Goal: Task Accomplishment & Management: Use online tool/utility

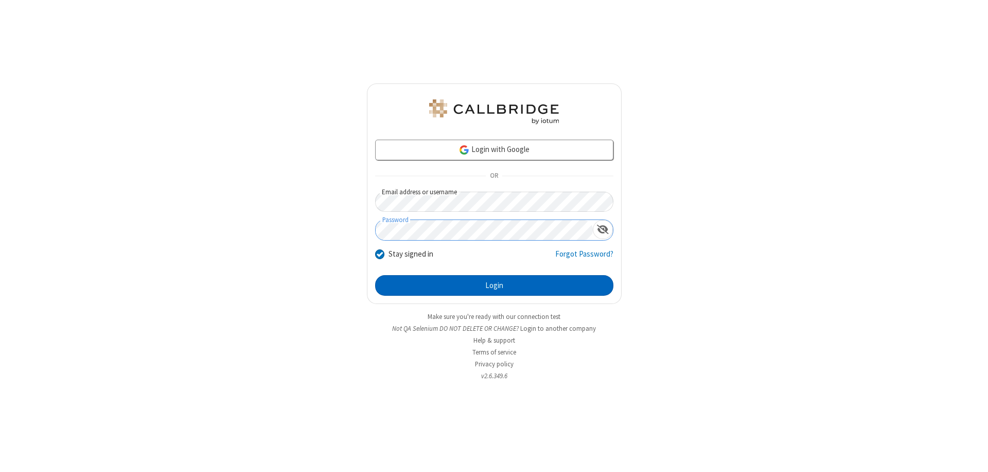
click at [494, 285] on button "Login" at bounding box center [494, 285] width 238 height 21
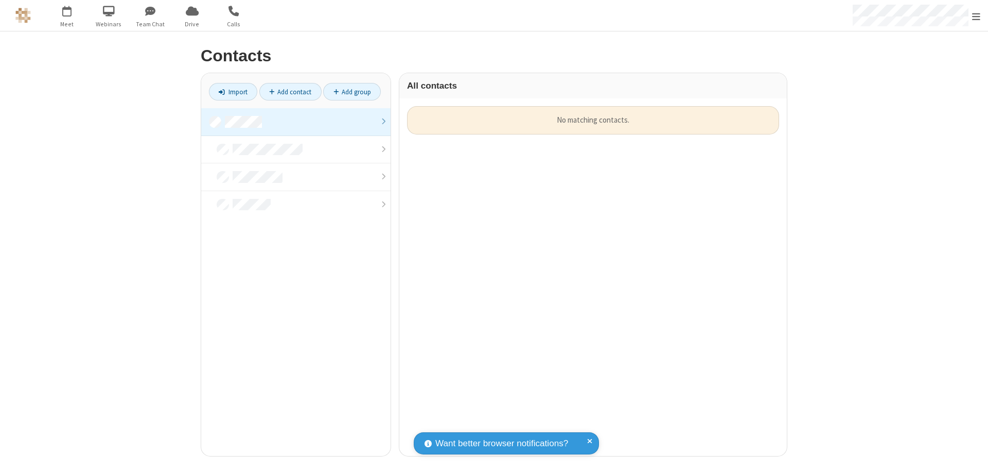
click at [296, 121] on link at bounding box center [295, 122] width 189 height 28
click at [290, 92] on link "Add contact" at bounding box center [290, 92] width 62 height 18
